Goal: Check status: Check status

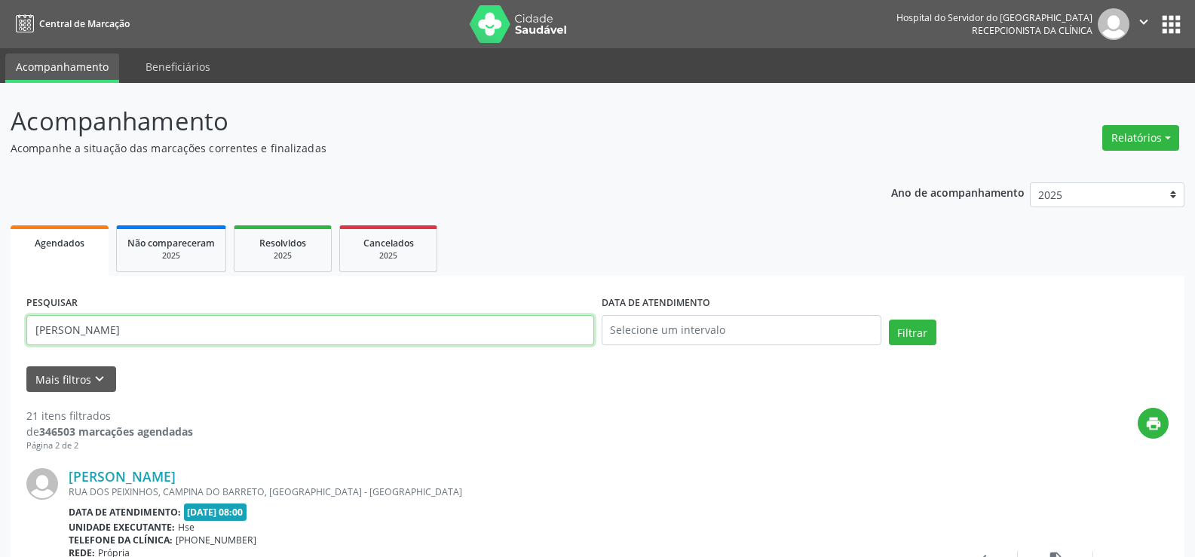
paste input "[PERSON_NAME]"
type input "[PERSON_NAME]"
click at [889, 320] on button "Filtrar" at bounding box center [913, 333] width 48 height 26
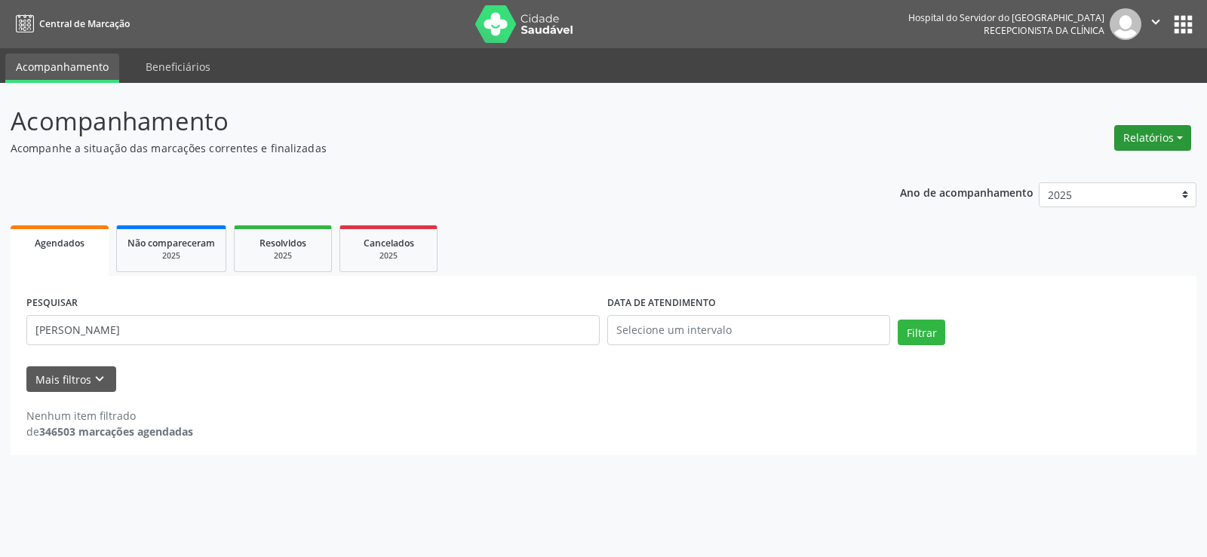
click at [1148, 148] on button "Relatórios" at bounding box center [1152, 138] width 77 height 26
click at [1135, 170] on link "Agendamentos" at bounding box center [1111, 170] width 162 height 21
select select "7"
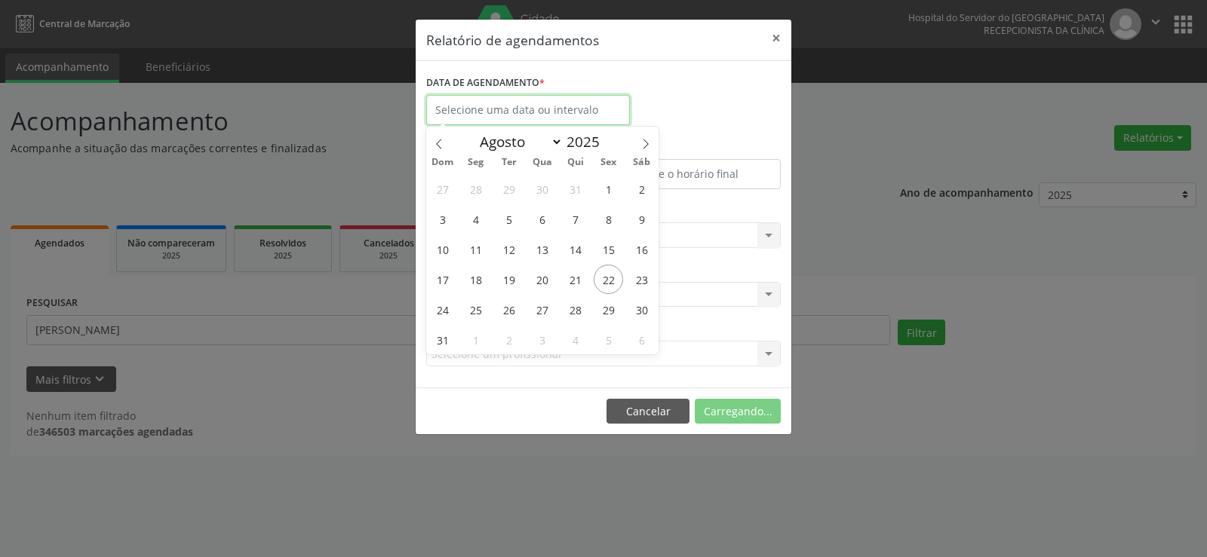
click at [560, 101] on input "text" at bounding box center [528, 110] width 204 height 30
click at [643, 285] on span "23" at bounding box center [641, 279] width 29 height 29
type input "[DATE]"
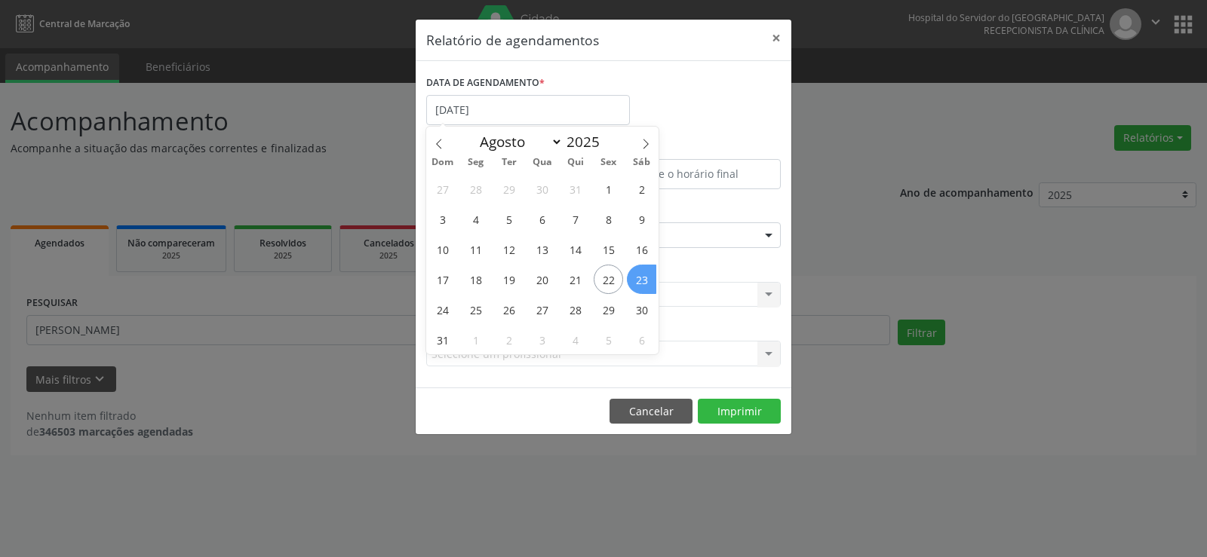
click at [643, 285] on span "23" at bounding box center [641, 279] width 29 height 29
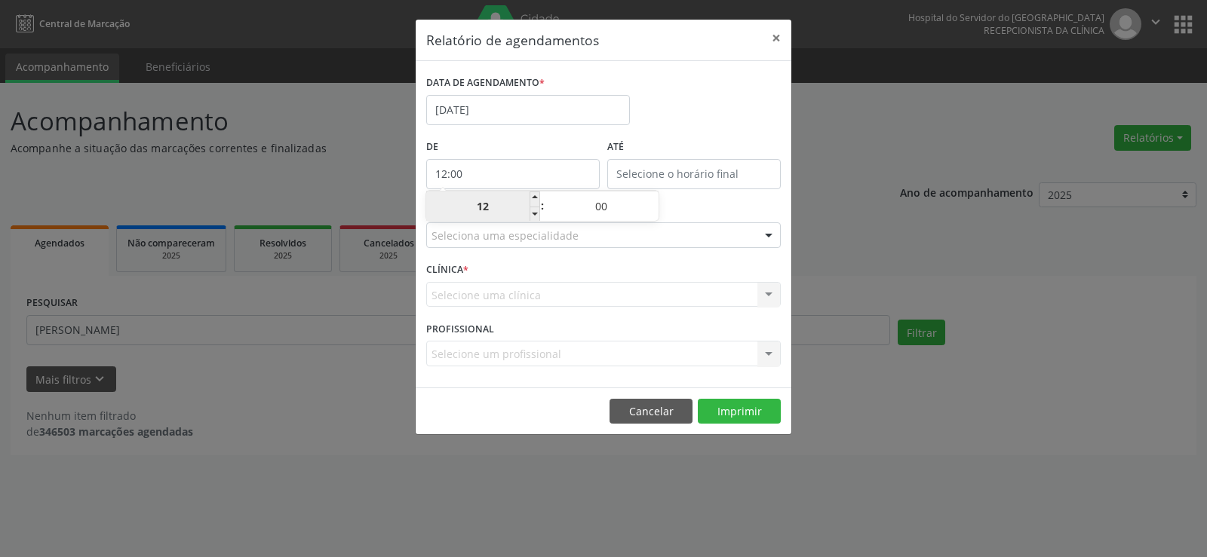
click at [496, 176] on input "12:00" at bounding box center [512, 174] width 173 height 30
click at [515, 176] on input "12:00" at bounding box center [512, 174] width 173 height 30
click at [534, 217] on span at bounding box center [534, 214] width 11 height 15
type input "11:00"
type input "11"
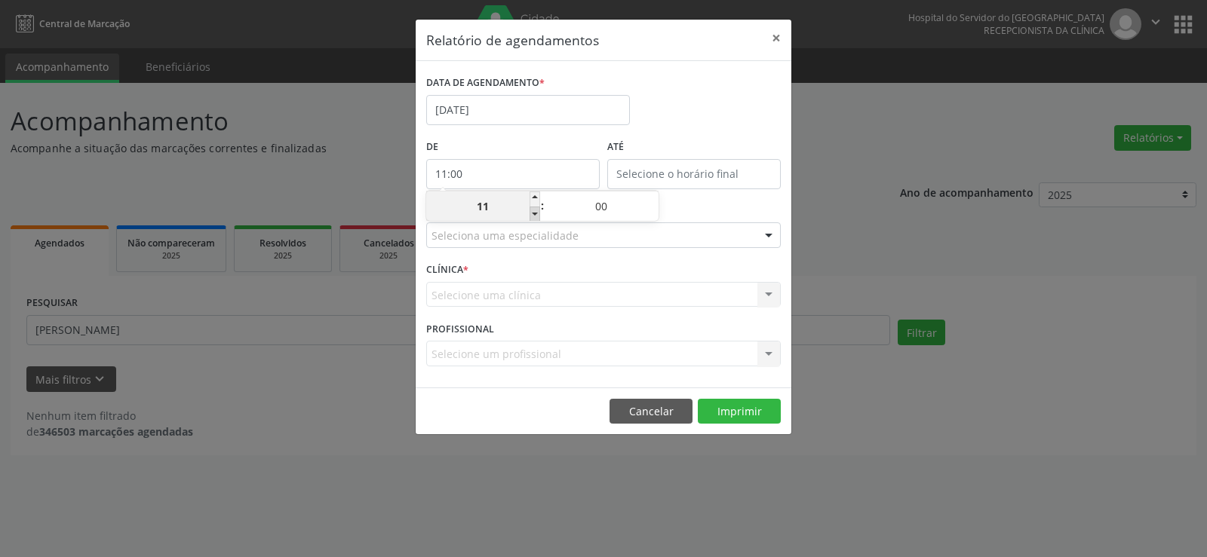
click at [534, 217] on span at bounding box center [534, 214] width 11 height 15
type input "10:00"
type input "10"
click at [534, 217] on span at bounding box center [534, 214] width 11 height 15
type input "09:00"
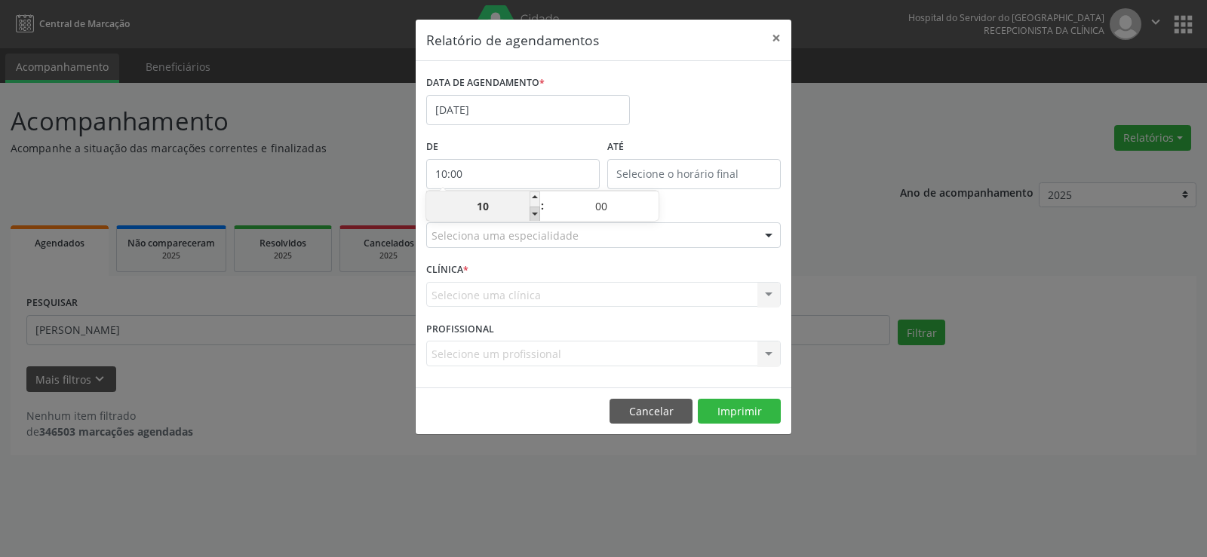
type input "09"
click at [534, 217] on span at bounding box center [534, 214] width 11 height 15
type input "08:00"
type input "08"
click at [534, 217] on span at bounding box center [534, 214] width 11 height 15
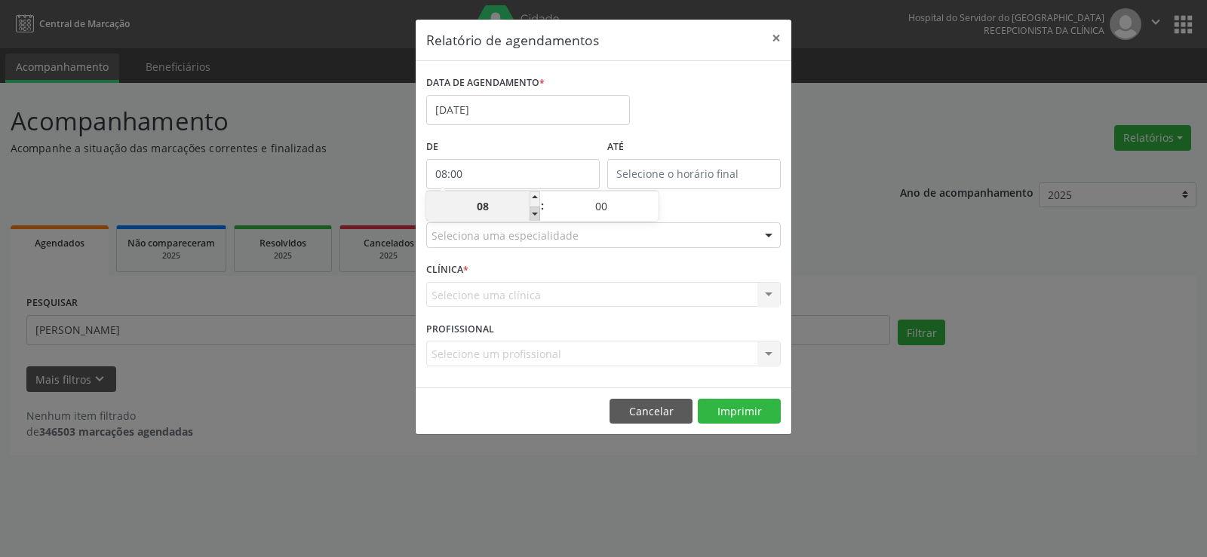
type input "07:00"
type input "07"
click at [534, 217] on span at bounding box center [534, 214] width 11 height 15
type input "06:00"
type input "06"
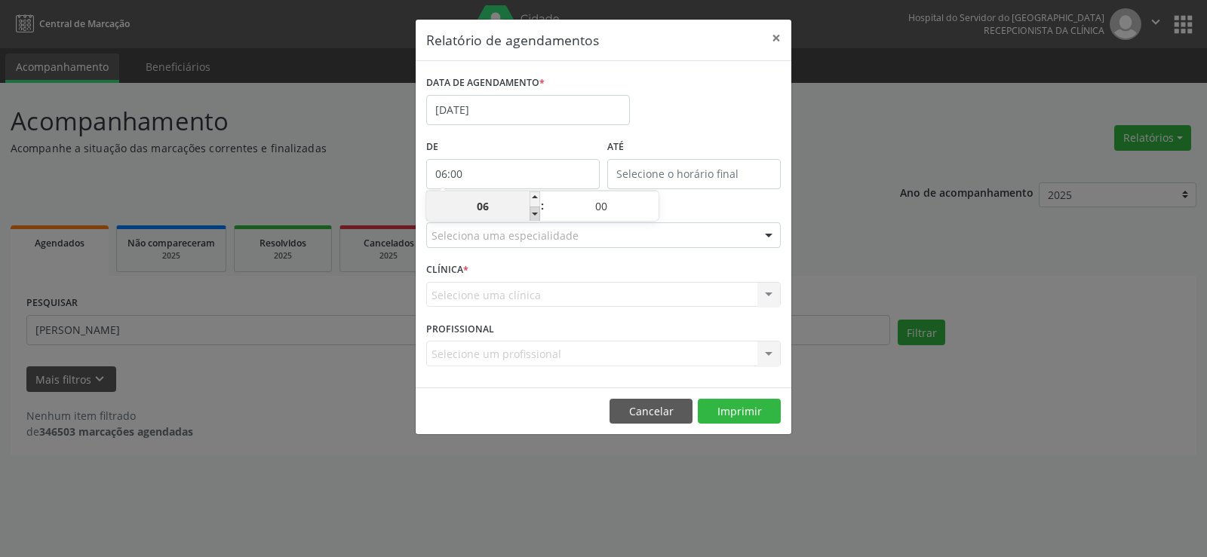
click at [534, 217] on span at bounding box center [534, 214] width 11 height 15
type input "05:00"
type input "05"
click at [663, 164] on input "12:00" at bounding box center [693, 174] width 173 height 30
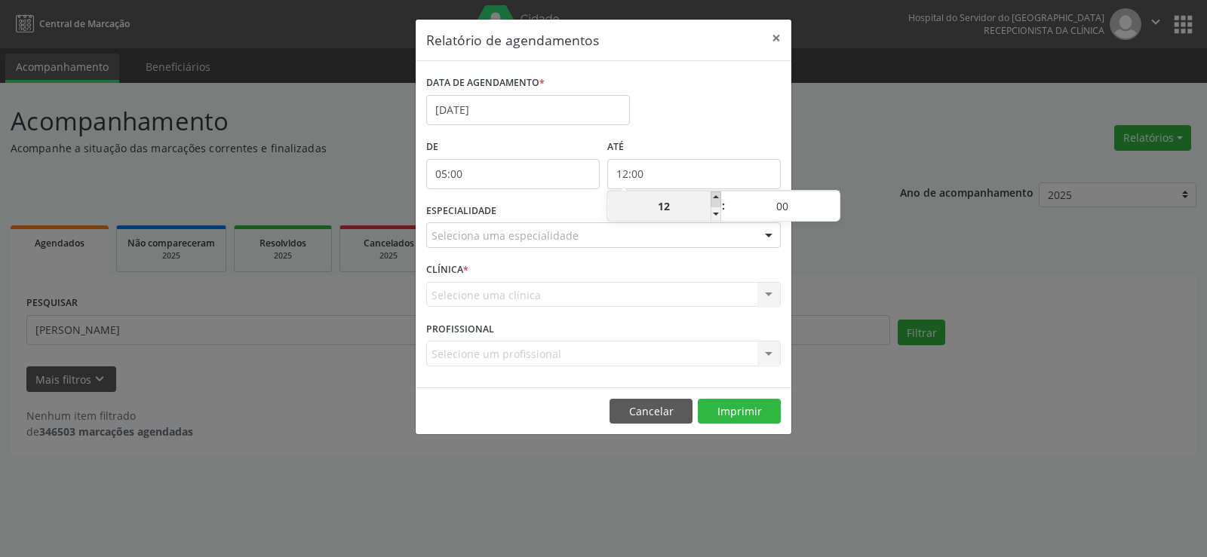
click at [716, 195] on span at bounding box center [715, 199] width 11 height 15
type input "13:00"
type input "13"
click at [716, 195] on span at bounding box center [715, 199] width 11 height 15
type input "14:00"
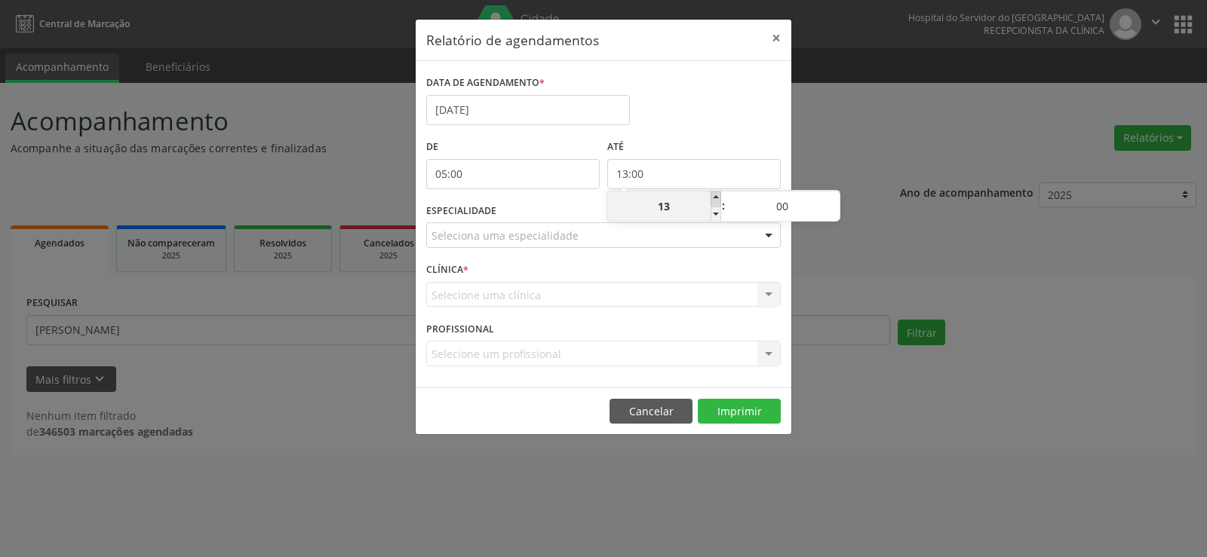
type input "14"
click at [716, 195] on span at bounding box center [715, 199] width 11 height 15
type input "15:00"
type input "15"
click at [716, 195] on span at bounding box center [715, 199] width 11 height 15
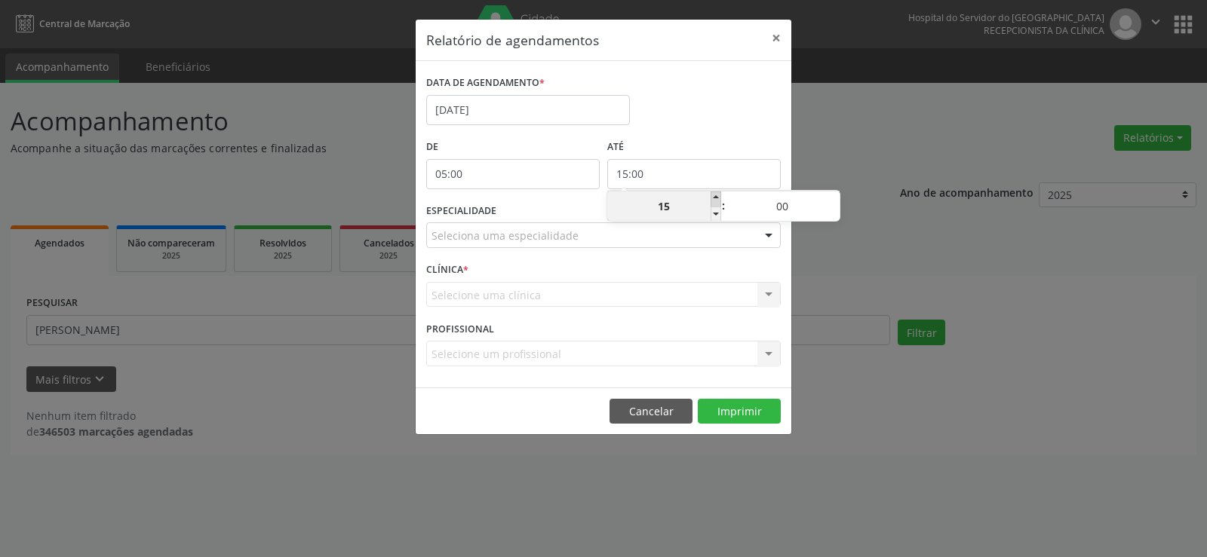
type input "16:00"
type input "16"
click at [716, 195] on span at bounding box center [715, 199] width 11 height 15
type input "17:00"
type input "17"
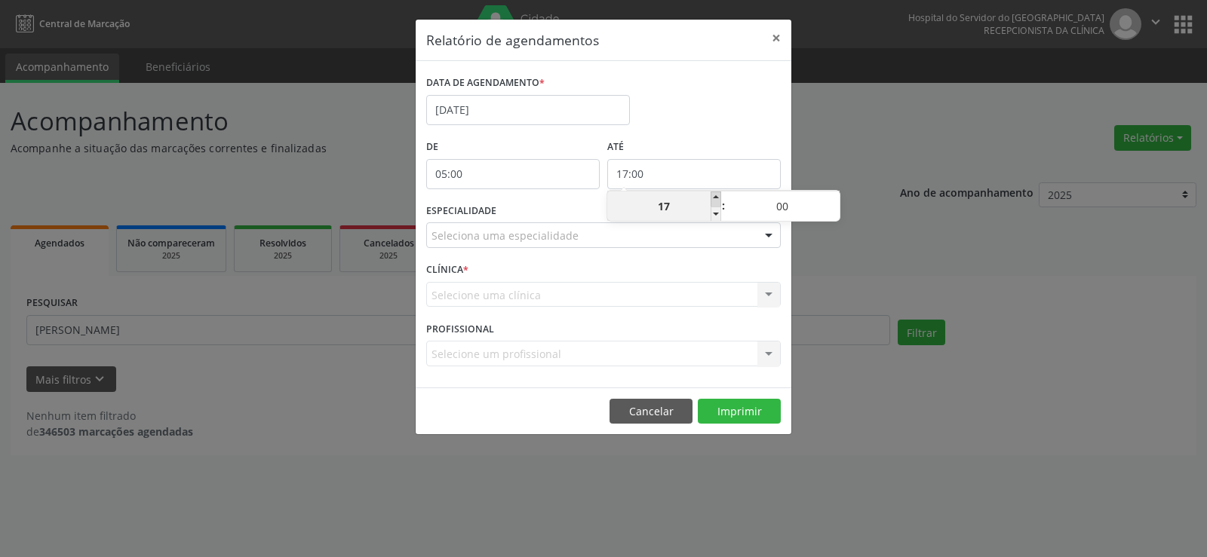
click at [716, 195] on span at bounding box center [715, 199] width 11 height 15
type input "18:00"
type input "18"
click at [718, 237] on div "Seleciona uma especialidade" at bounding box center [603, 235] width 354 height 26
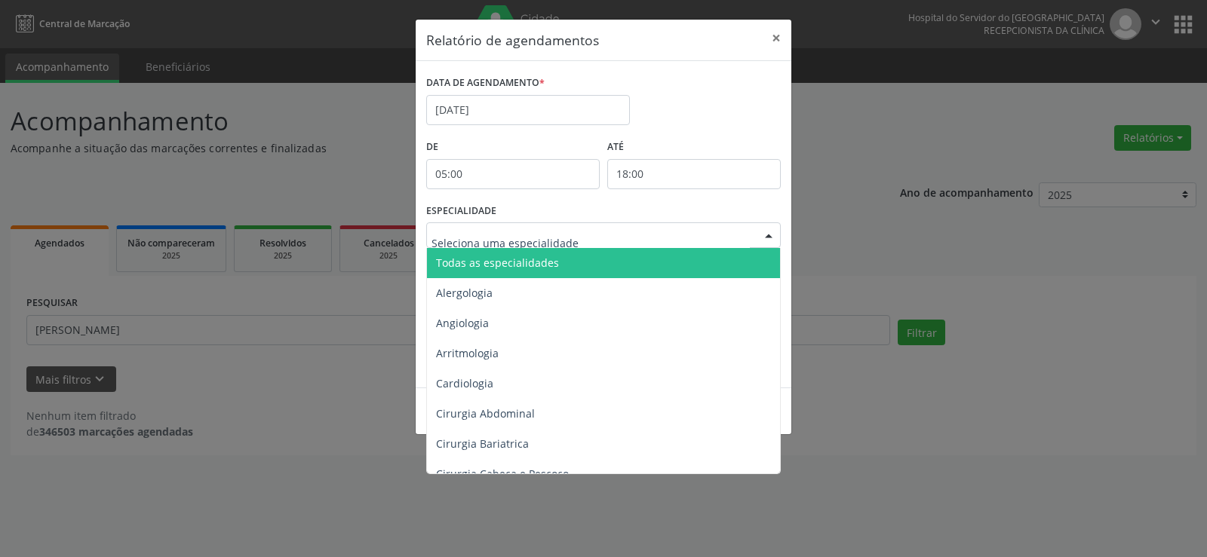
click at [711, 257] on span "Todas as especialidades" at bounding box center [604, 263] width 355 height 30
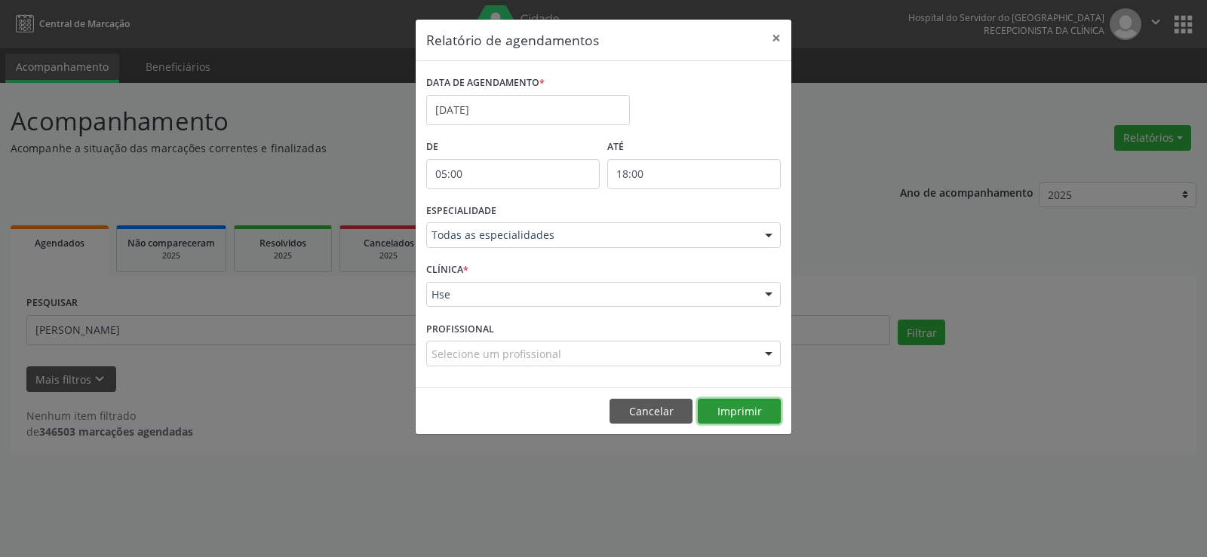
click at [735, 409] on button "Imprimir" at bounding box center [739, 412] width 83 height 26
click at [775, 36] on button "×" at bounding box center [776, 38] width 30 height 37
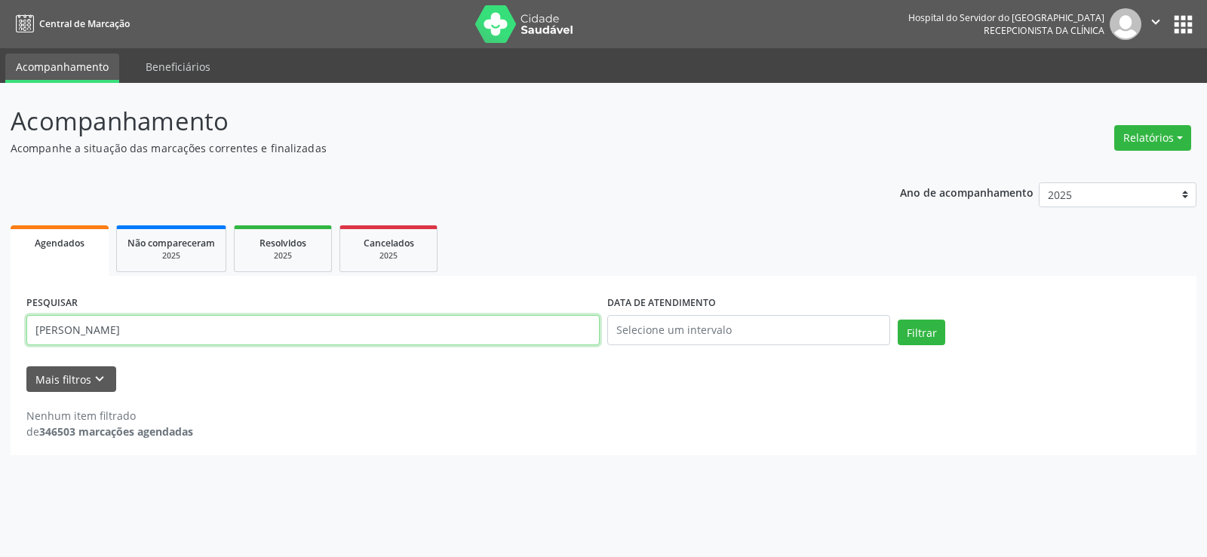
click at [151, 331] on input "[PERSON_NAME]" at bounding box center [312, 330] width 573 height 30
paste input "[PERSON_NAME]"
click at [898, 320] on button "Filtrar" at bounding box center [922, 333] width 48 height 26
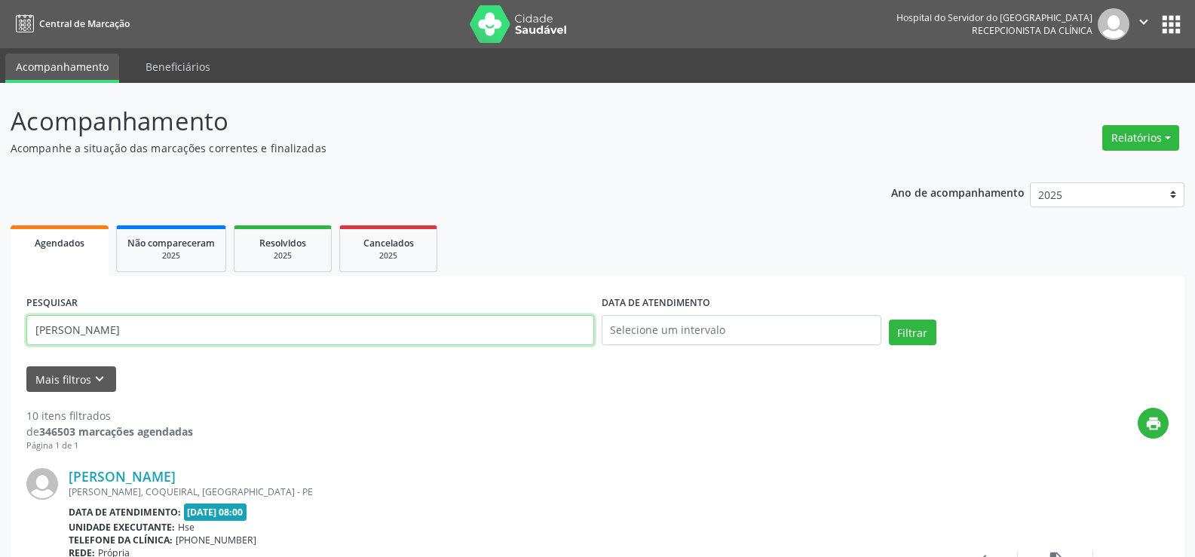
click at [290, 332] on input "[PERSON_NAME]" at bounding box center [310, 330] width 568 height 30
paste input "[PERSON_NAME]"
type input "[PERSON_NAME]"
click at [889, 320] on button "Filtrar" at bounding box center [913, 333] width 48 height 26
